Goal: Task Accomplishment & Management: Manage account settings

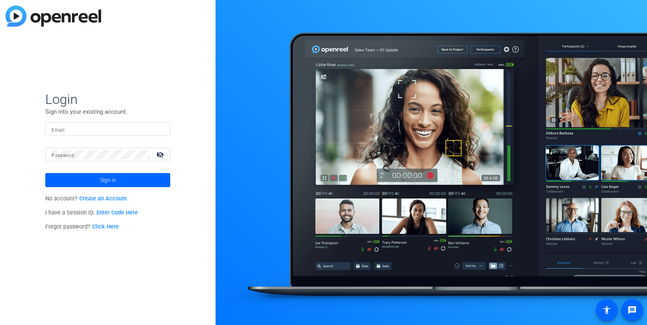
click at [119, 127] on input "Email" at bounding box center [108, 129] width 112 height 9
type input "[DOMAIN_NAME][EMAIL_ADDRESS][DOMAIN_NAME]"
click at [45, 173] on button "Sign in" at bounding box center [107, 180] width 125 height 14
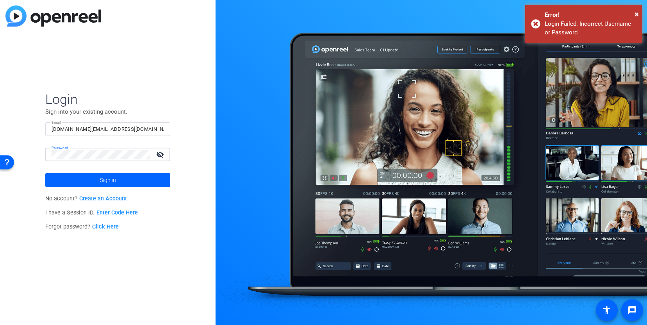
click at [45, 173] on button "Sign in" at bounding box center [107, 180] width 125 height 14
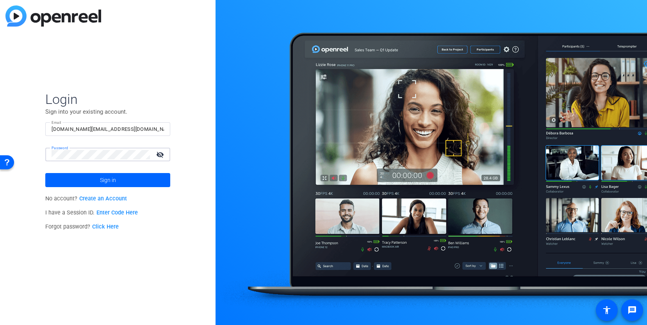
click at [45, 173] on button "Sign in" at bounding box center [107, 180] width 125 height 14
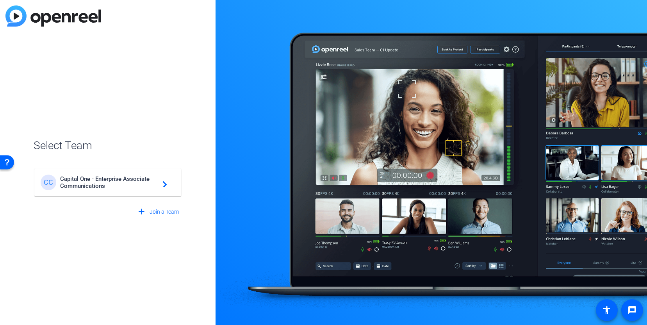
click at [108, 175] on span "Capital One - Enterprise Associate Communications" at bounding box center [109, 182] width 98 height 14
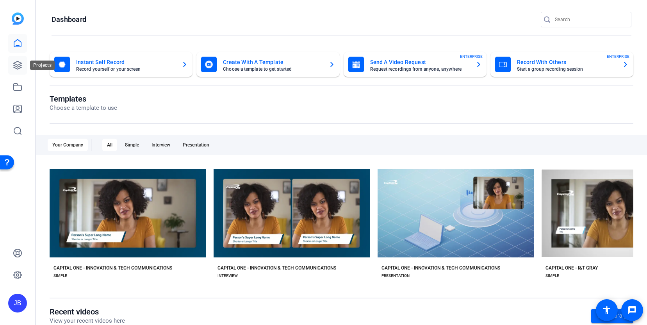
click at [25, 65] on link at bounding box center [17, 65] width 19 height 19
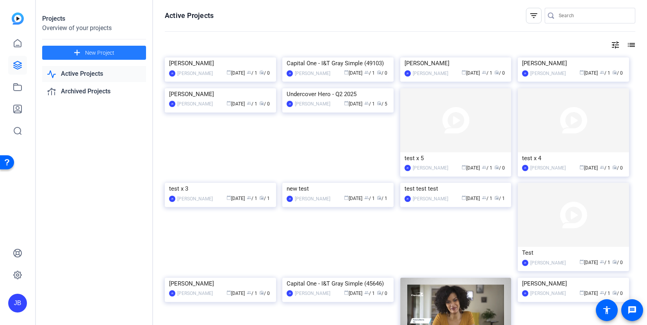
click at [106, 55] on span "New Project" at bounding box center [99, 53] width 29 height 8
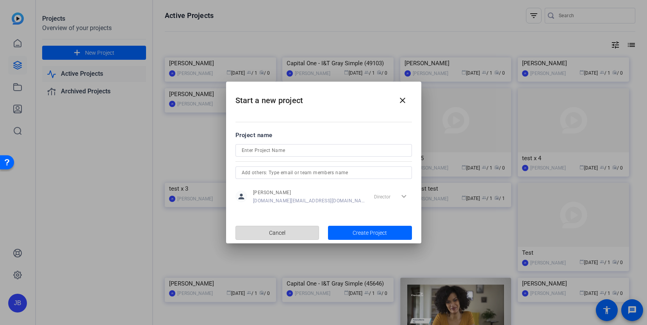
click at [293, 229] on span "button" at bounding box center [277, 232] width 83 height 19
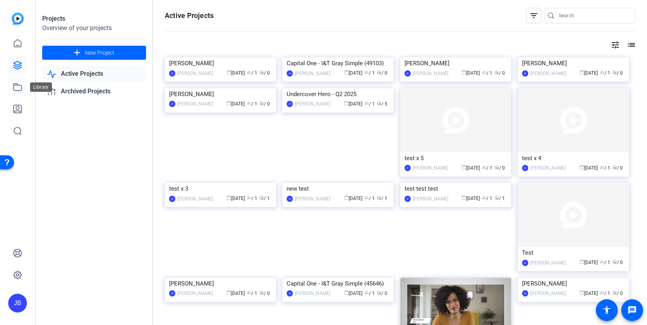
click at [18, 95] on link at bounding box center [17, 87] width 19 height 19
click at [20, 82] on icon at bounding box center [17, 86] width 9 height 9
click at [23, 61] on link at bounding box center [17, 65] width 19 height 19
click at [102, 55] on span "New Project" at bounding box center [99, 53] width 29 height 8
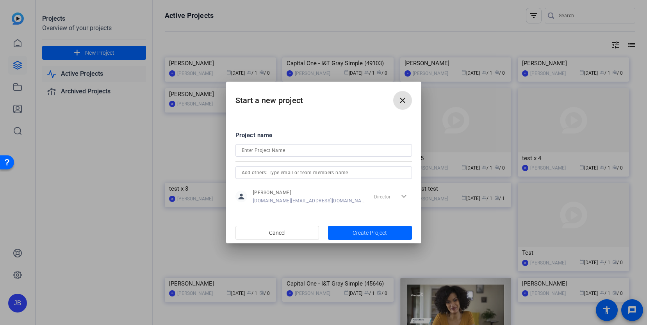
click at [330, 157] on div at bounding box center [324, 161] width 177 height 9
click at [330, 155] on div at bounding box center [324, 150] width 164 height 12
click at [330, 154] on input at bounding box center [324, 150] width 164 height 9
type input "Undercover Heroes Q3 2025"
click at [333, 175] on input "text" at bounding box center [324, 172] width 164 height 9
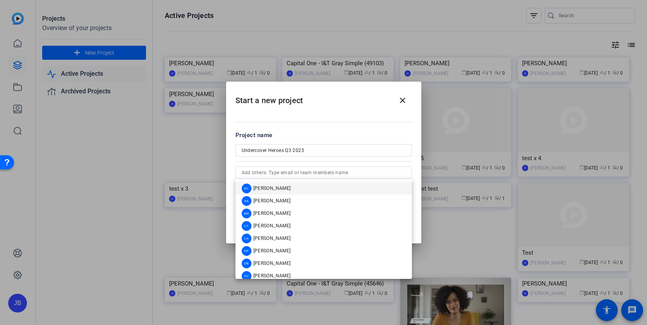
click at [354, 164] on div at bounding box center [324, 161] width 177 height 9
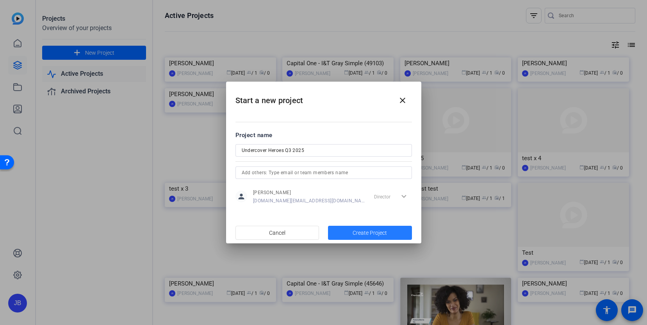
click at [379, 230] on span "Create Project" at bounding box center [370, 233] width 34 height 8
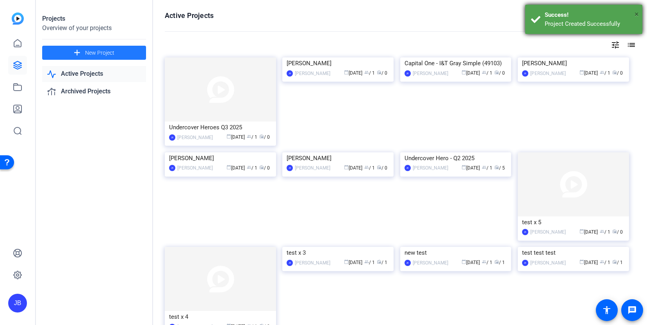
click at [636, 13] on span "×" at bounding box center [637, 13] width 4 height 9
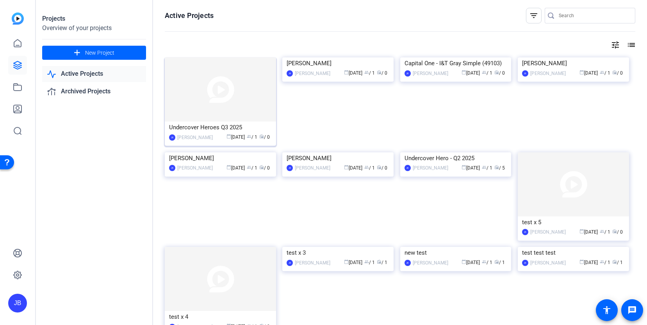
click at [172, 134] on div "JB" at bounding box center [172, 137] width 6 height 6
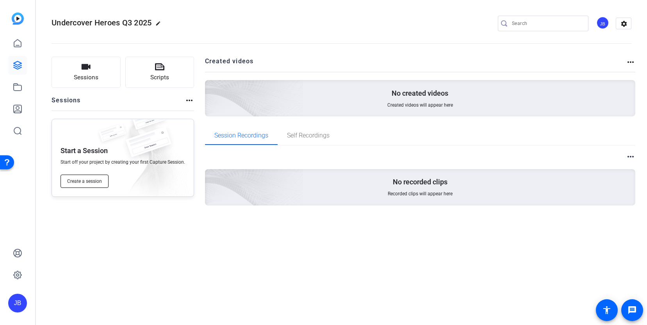
click at [87, 180] on span "Create a session" at bounding box center [84, 181] width 35 height 6
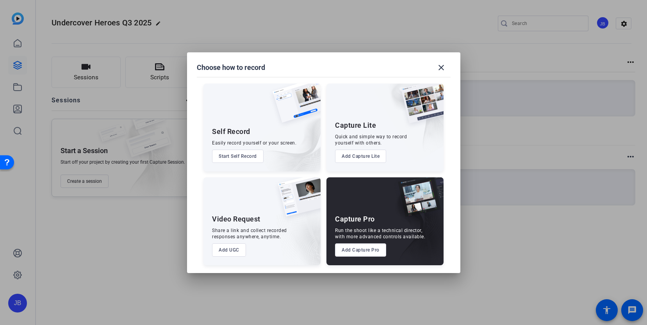
click at [228, 249] on button "Add UGC" at bounding box center [229, 249] width 34 height 13
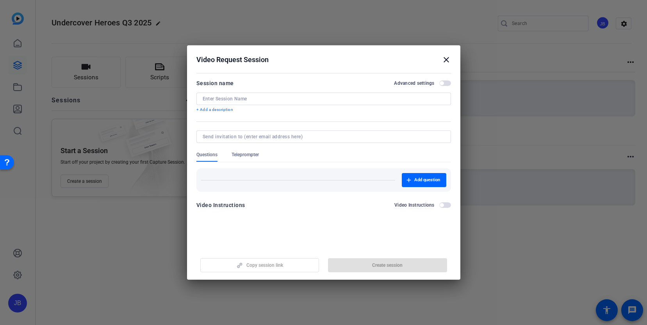
click at [281, 98] on input at bounding box center [324, 99] width 242 height 6
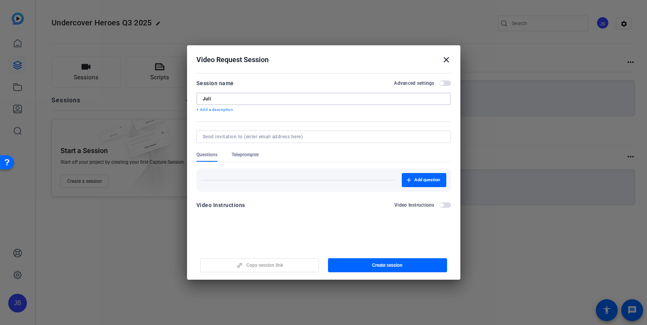
type input "[PERSON_NAME]"
click at [289, 98] on input "[PERSON_NAME]" at bounding box center [324, 99] width 242 height 6
paste input "z [PERSON_NAME]"
type input "[PERSON_NAME]"
click at [268, 133] on div at bounding box center [324, 136] width 242 height 12
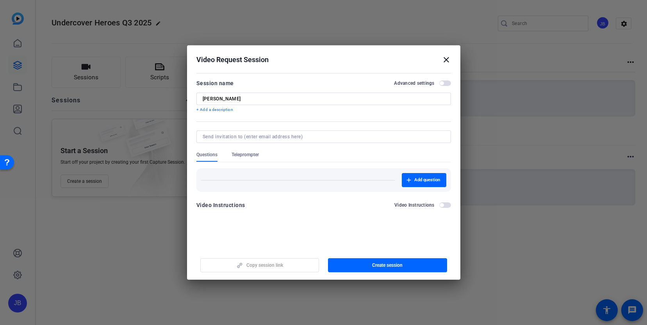
paste input "[PERSON_NAME][EMAIL_ADDRESS][DOMAIN_NAME]"
type input "[PERSON_NAME][EMAIL_ADDRESS][DOMAIN_NAME]"
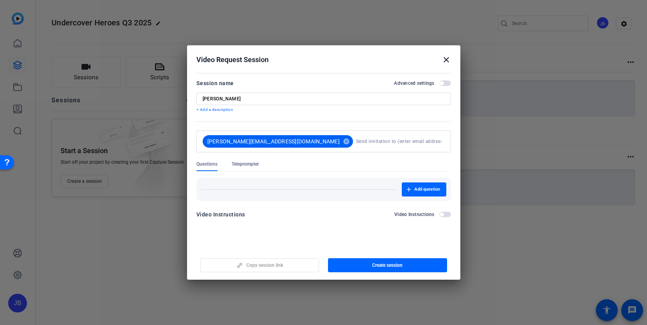
click at [285, 143] on mat-form-field "[PERSON_NAME][EMAIL_ADDRESS][DOMAIN_NAME] cancel" at bounding box center [323, 145] width 255 height 30
click at [389, 267] on span "Create session" at bounding box center [387, 265] width 30 height 6
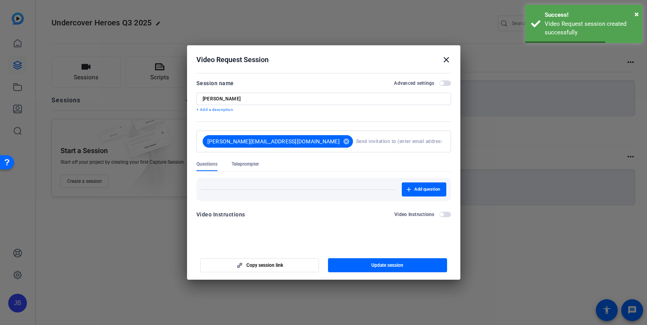
click at [448, 59] on mat-icon "close" at bounding box center [446, 59] width 9 height 9
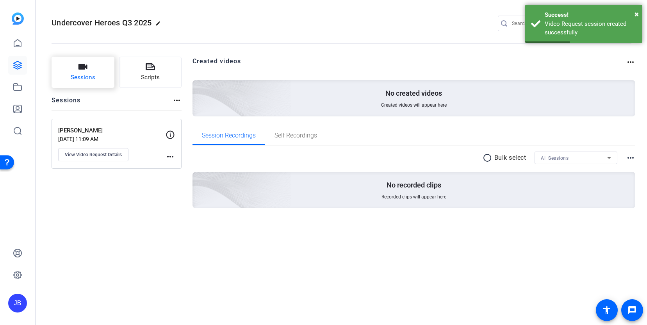
click at [81, 80] on span "Sessions" at bounding box center [83, 77] width 25 height 9
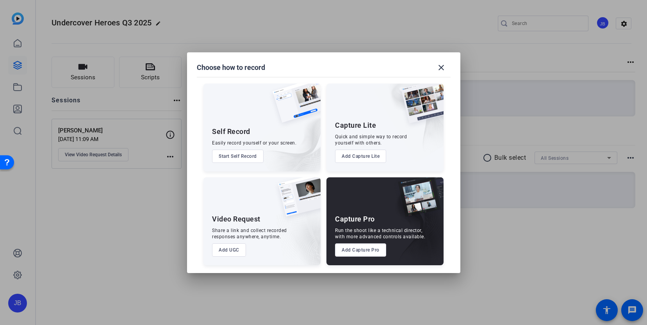
click at [240, 252] on button "Add UGC" at bounding box center [229, 249] width 34 height 13
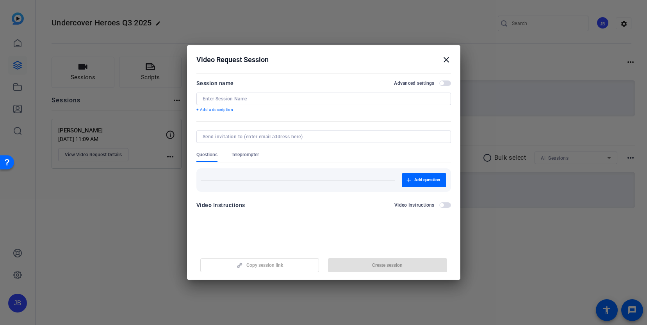
click at [303, 100] on input at bounding box center [324, 99] width 242 height 6
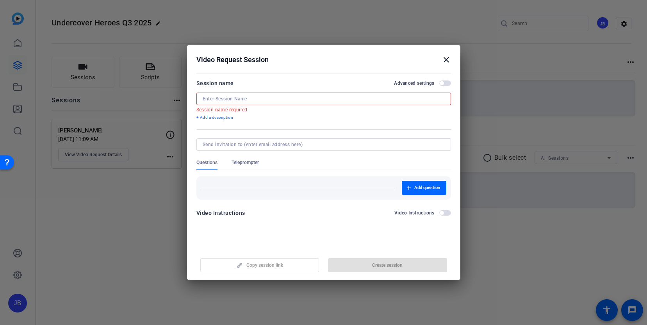
click at [267, 98] on input at bounding box center [324, 99] width 242 height 6
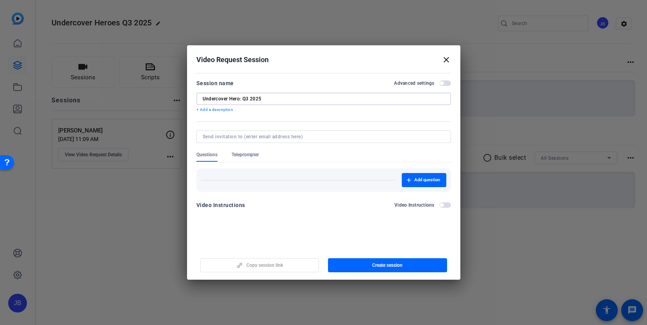
type input "Undercover Hero: Q3 2025"
click at [291, 141] on div at bounding box center [324, 136] width 242 height 12
click at [291, 137] on input at bounding box center [322, 137] width 239 height 6
paste input "[EMAIL_ADDRESS][DOMAIN_NAME]"
type input "[EMAIL_ADDRESS][DOMAIN_NAME]"
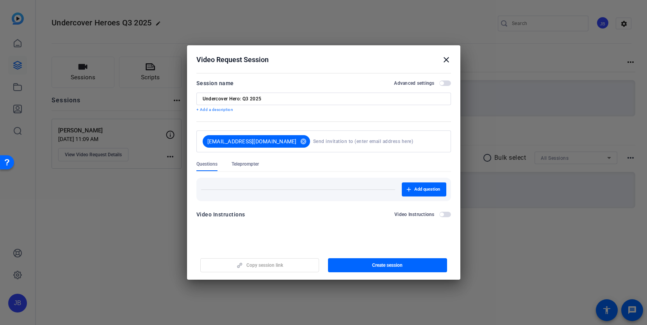
click at [316, 211] on div "Video Instructions Video Instructions" at bounding box center [323, 217] width 255 height 14
click at [391, 264] on span "Create session" at bounding box center [387, 265] width 30 height 6
click at [260, 98] on input "Undercover Hero: Q3 2025" at bounding box center [324, 99] width 242 height 6
type input "Undercover Hero: Q3 2025 - Tosan"
click at [402, 268] on span "Update session" at bounding box center [387, 265] width 32 height 6
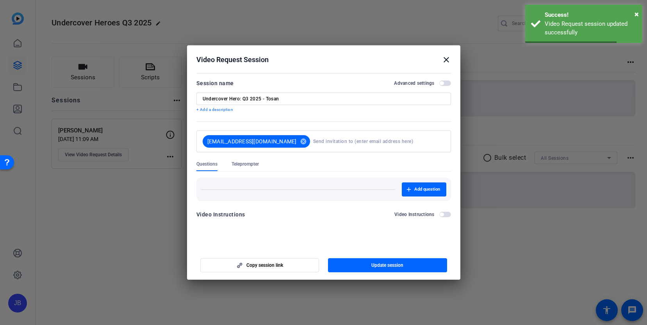
drag, startPoint x: 457, startPoint y: 51, endPoint x: 455, endPoint y: 56, distance: 5.9
click at [457, 51] on h2 "Video Request Session close" at bounding box center [323, 57] width 273 height 25
click at [446, 60] on mat-icon "close" at bounding box center [446, 59] width 9 height 9
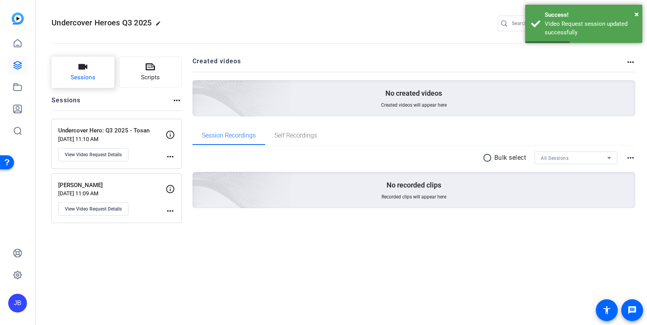
click at [89, 82] on span "Sessions" at bounding box center [83, 77] width 25 height 9
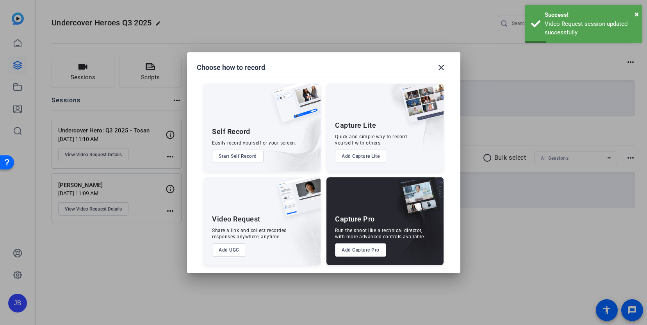
click at [241, 246] on button "Add UGC" at bounding box center [229, 249] width 34 height 13
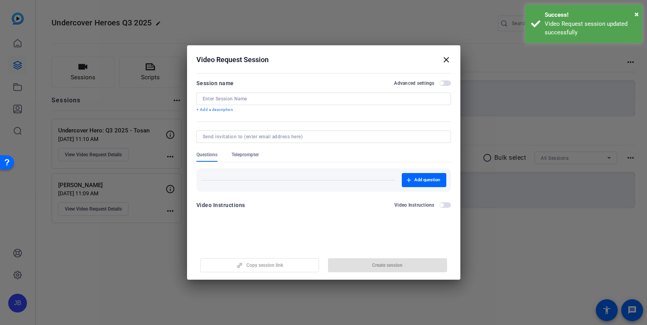
click at [313, 105] on div at bounding box center [323, 109] width 255 height 9
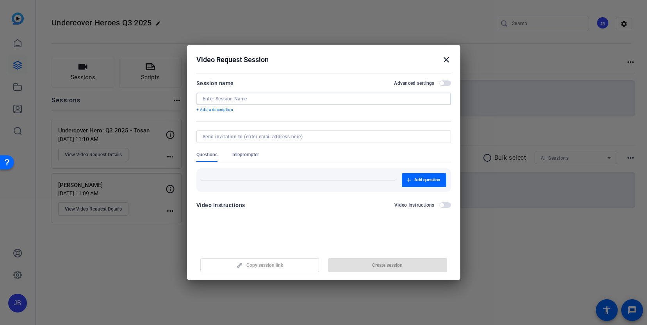
click at [314, 98] on input at bounding box center [324, 99] width 242 height 6
paste input "[URL][DOMAIN_NAME]"
type input "[URL][DOMAIN_NAME]"
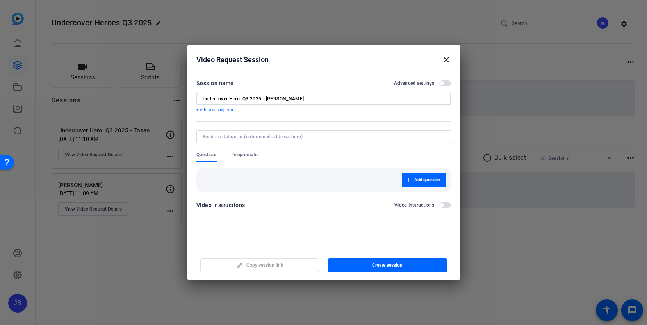
type input "Undercover Hero: Q3 2025 - [PERSON_NAME]"
click at [318, 136] on input at bounding box center [322, 137] width 239 height 6
paste input "[PERSON_NAME][EMAIL_ADDRESS][PERSON_NAME][DOMAIN_NAME]"
type input "[PERSON_NAME][EMAIL_ADDRESS][PERSON_NAME][DOMAIN_NAME]"
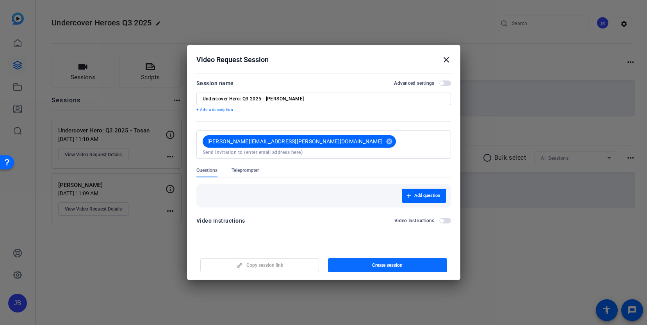
drag, startPoint x: 370, startPoint y: 259, endPoint x: 359, endPoint y: 264, distance: 12.4
click at [359, 264] on span "button" at bounding box center [387, 265] width 119 height 19
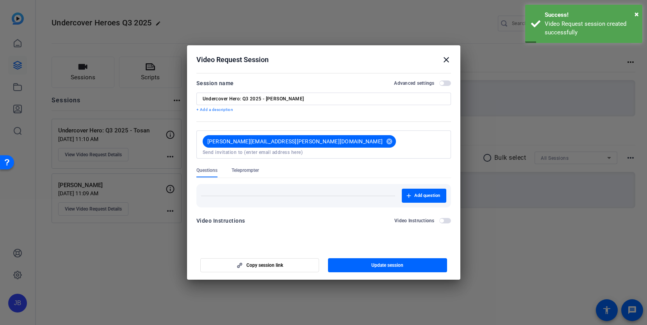
click at [448, 60] on mat-icon "close" at bounding box center [446, 59] width 9 height 9
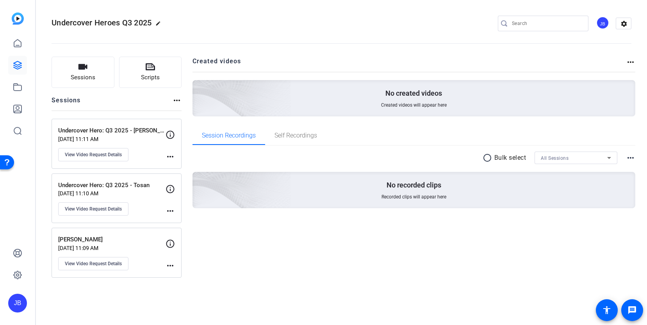
click at [166, 156] on mat-icon "more_horiz" at bounding box center [170, 156] width 9 height 9
click at [166, 156] on div at bounding box center [323, 162] width 647 height 325
click at [130, 135] on div "Undercover Hero: Q3 2025 - [PERSON_NAME] [DATE] 11:11 AM View Video Request Det…" at bounding box center [111, 143] width 107 height 35
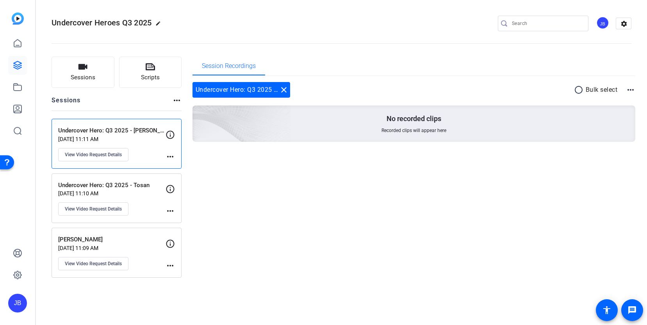
click at [167, 136] on icon at bounding box center [170, 134] width 9 height 9
drag, startPoint x: 171, startPoint y: 135, endPoint x: 148, endPoint y: 142, distance: 24.1
click at [171, 135] on icon at bounding box center [170, 134] width 9 height 9
click at [114, 156] on span "View Video Request Details" at bounding box center [93, 155] width 57 height 6
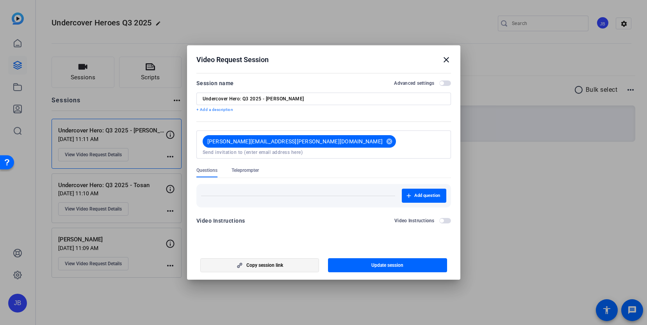
click at [257, 268] on span "button" at bounding box center [260, 265] width 118 height 19
click at [443, 64] on h2 "Video Request Session close" at bounding box center [323, 57] width 273 height 25
drag, startPoint x: 445, startPoint y: 63, endPoint x: 363, endPoint y: 95, distance: 87.6
click at [445, 63] on mat-icon "close" at bounding box center [446, 59] width 9 height 9
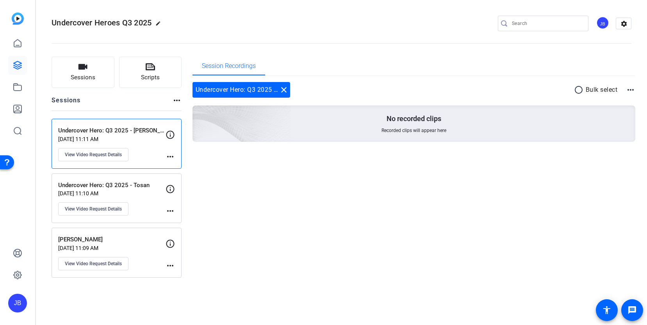
click at [103, 216] on div "Undercover Hero: Q3 2025 - Tosan [DATE] 11:10 AM View Video Request Details mor…" at bounding box center [117, 198] width 130 height 50
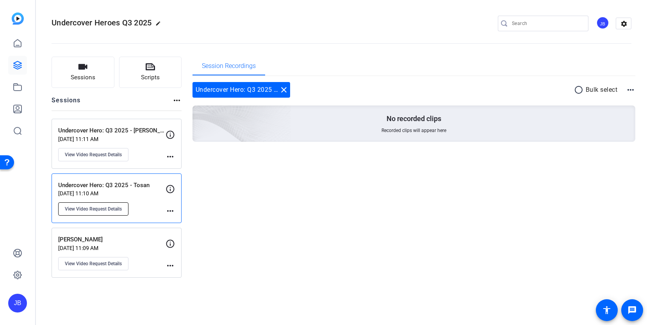
click at [107, 214] on button "View Video Request Details" at bounding box center [93, 208] width 70 height 13
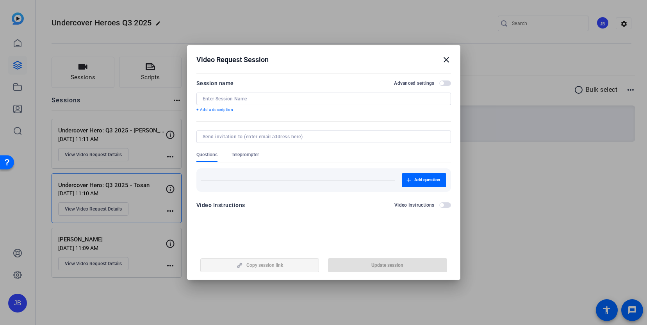
type input "Undercover Hero: Q3 2025 - Tosan"
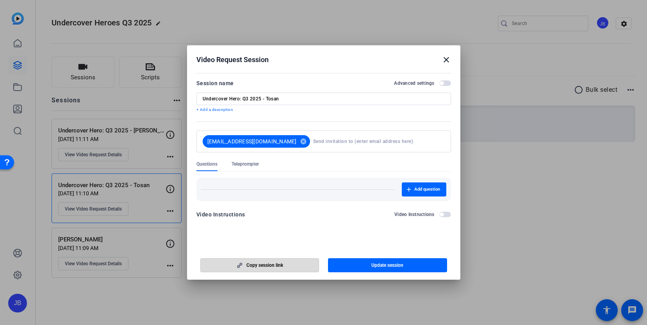
click at [270, 265] on span "Copy session link" at bounding box center [264, 265] width 37 height 6
click at [447, 64] on h2 "Video Request Session close" at bounding box center [323, 57] width 273 height 25
click at [446, 60] on mat-icon "close" at bounding box center [446, 59] width 9 height 9
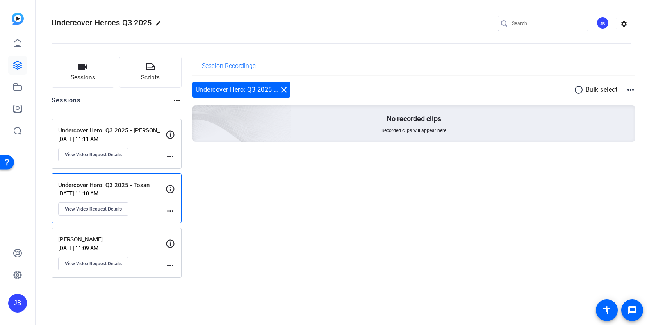
click at [169, 242] on icon at bounding box center [170, 243] width 9 height 9
click at [172, 243] on icon at bounding box center [170, 243] width 9 height 9
click at [116, 257] on button "View Video Request Details" at bounding box center [93, 263] width 70 height 13
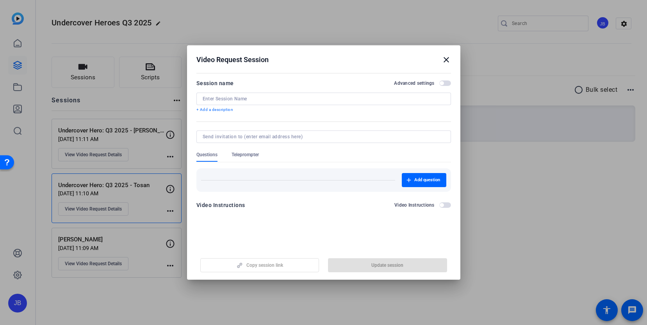
type input "[PERSON_NAME]"
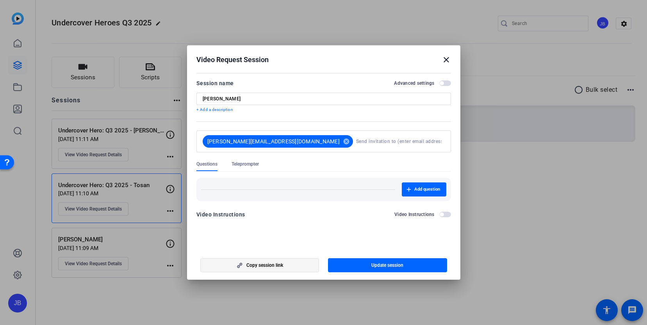
click at [263, 259] on span "button" at bounding box center [260, 265] width 118 height 19
click at [447, 59] on mat-icon "close" at bounding box center [446, 59] width 9 height 9
